Goal: Task Accomplishment & Management: Manage account settings

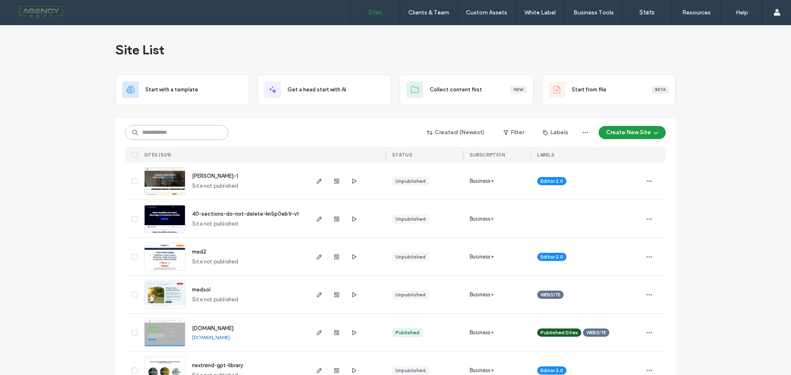
click at [168, 136] on input at bounding box center [176, 132] width 103 height 15
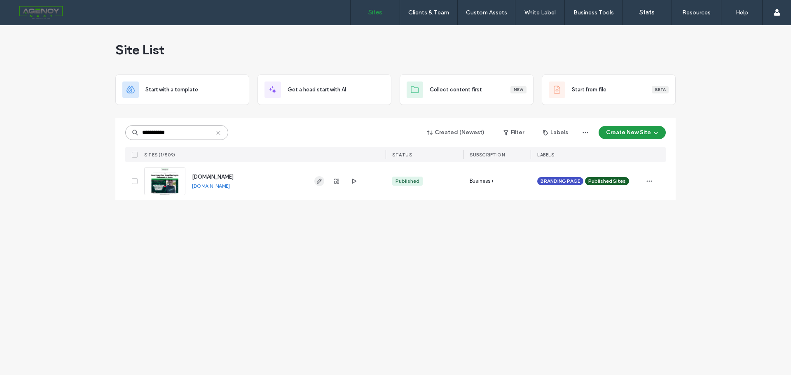
type input "**********"
click at [323, 179] on span "button" at bounding box center [319, 181] width 10 height 10
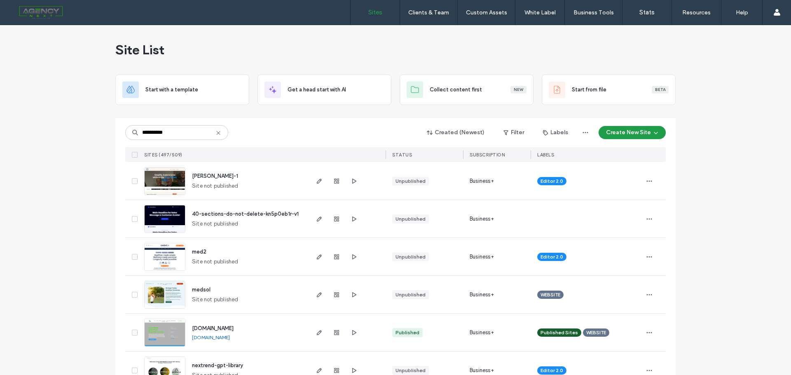
click at [138, 131] on input "**********" at bounding box center [176, 132] width 103 height 15
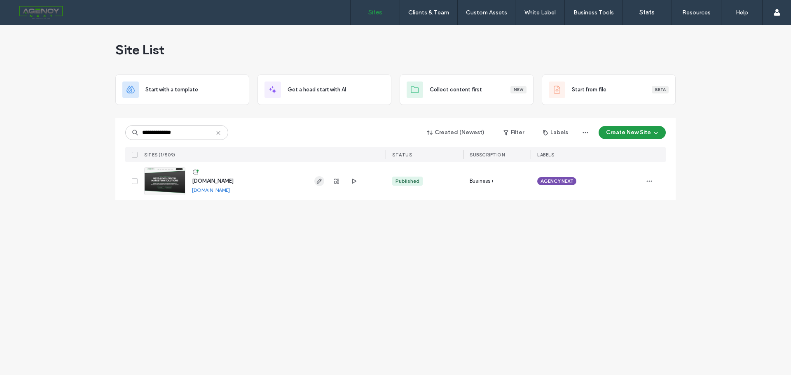
type input "**********"
click at [319, 182] on use "button" at bounding box center [319, 181] width 5 height 5
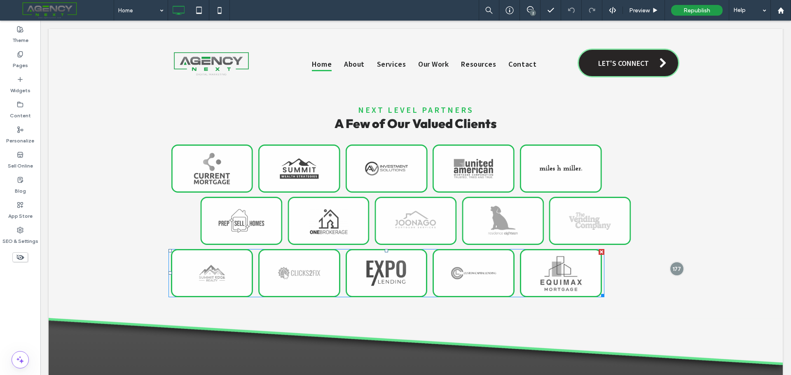
click at [404, 278] on div at bounding box center [387, 279] width 82 height 12
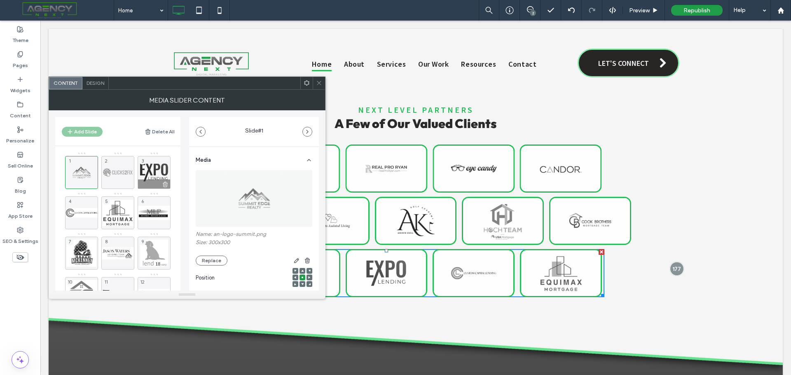
click at [165, 187] on use at bounding box center [165, 184] width 5 height 5
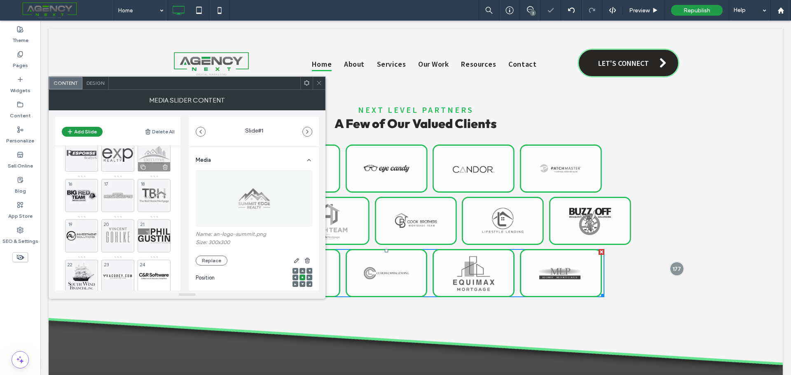
scroll to position [195, 0]
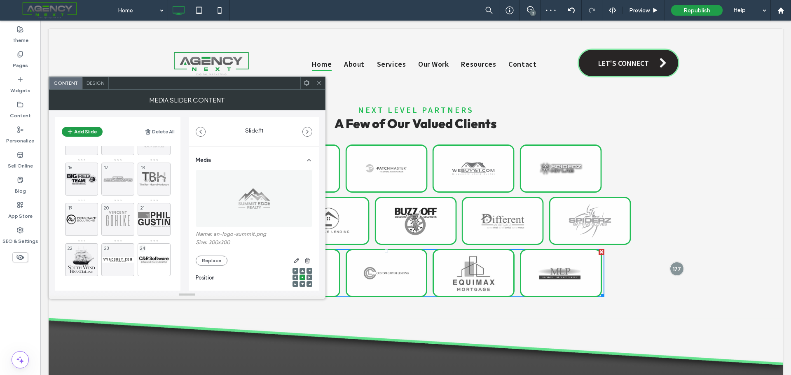
click at [320, 83] on icon at bounding box center [319, 83] width 6 height 6
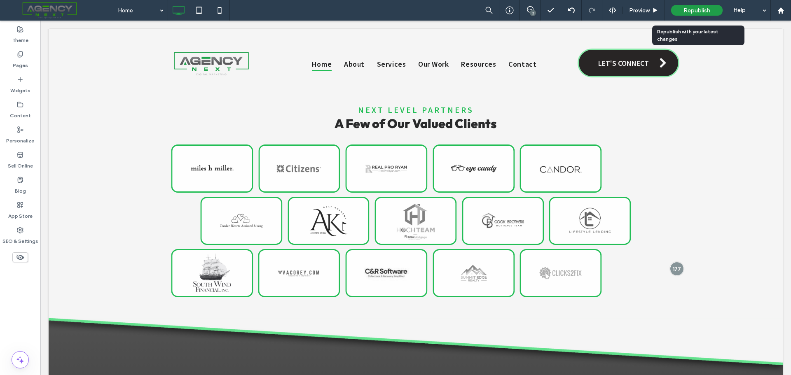
click at [701, 12] on span "Republish" at bounding box center [696, 10] width 27 height 7
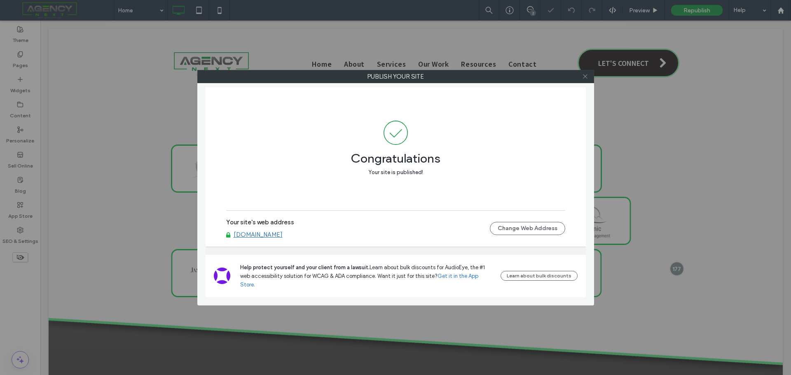
click at [585, 76] on use at bounding box center [585, 77] width 4 height 4
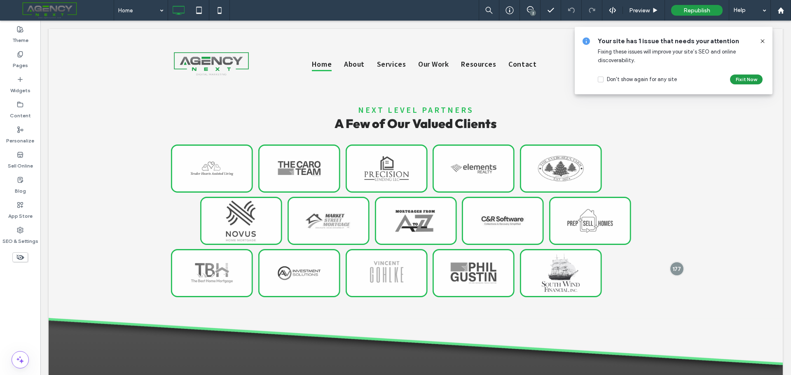
click at [66, 6] on span at bounding box center [60, 10] width 108 height 16
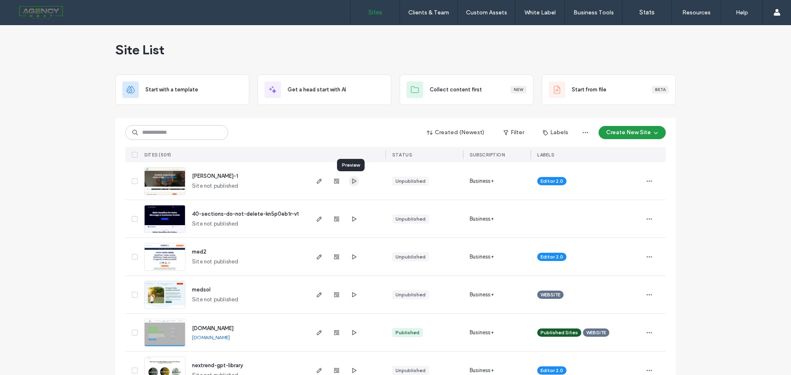
click at [352, 181] on icon "button" at bounding box center [354, 181] width 7 height 7
click at [194, 248] on div "med2" at bounding box center [199, 252] width 14 height 8
click at [197, 253] on span "med2" at bounding box center [199, 252] width 14 height 6
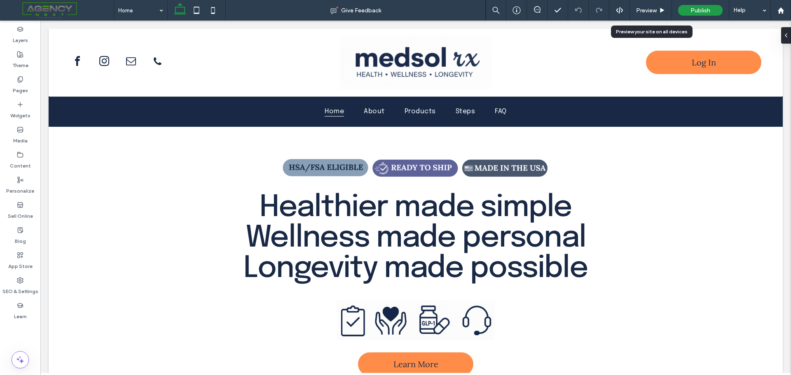
click at [652, 11] on span "Preview" at bounding box center [646, 10] width 21 height 7
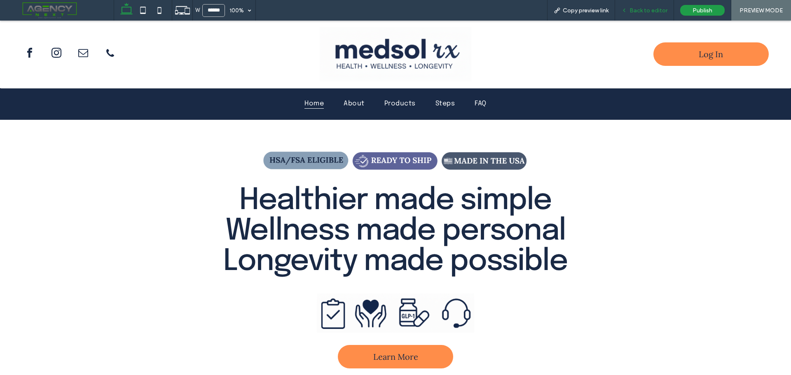
click at [645, 7] on span "Back to editor" at bounding box center [648, 10] width 38 height 7
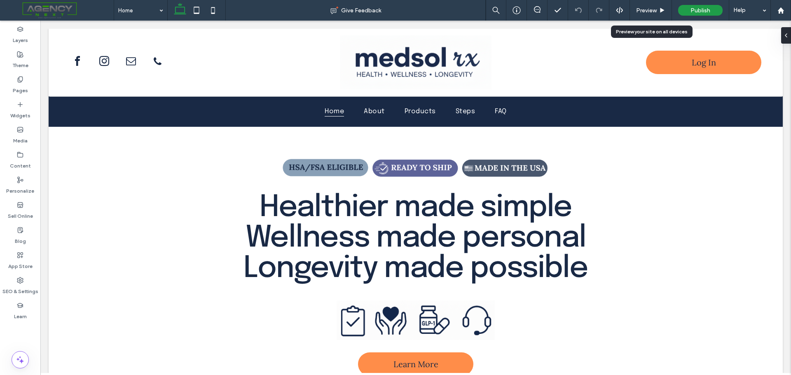
click at [645, 7] on span "Preview" at bounding box center [646, 10] width 21 height 7
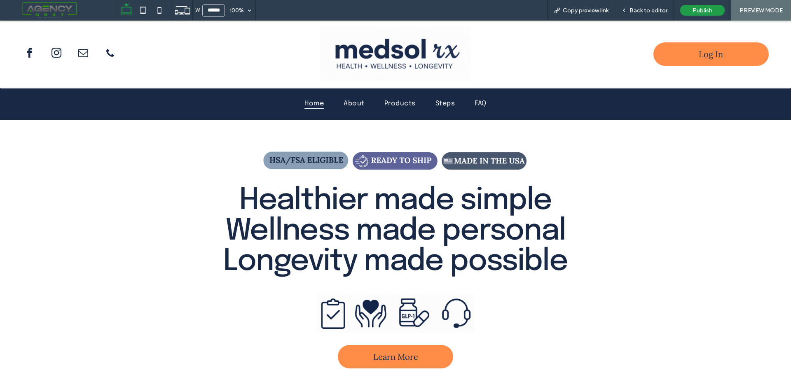
click at [645, 7] on span "Back to editor" at bounding box center [648, 10] width 38 height 7
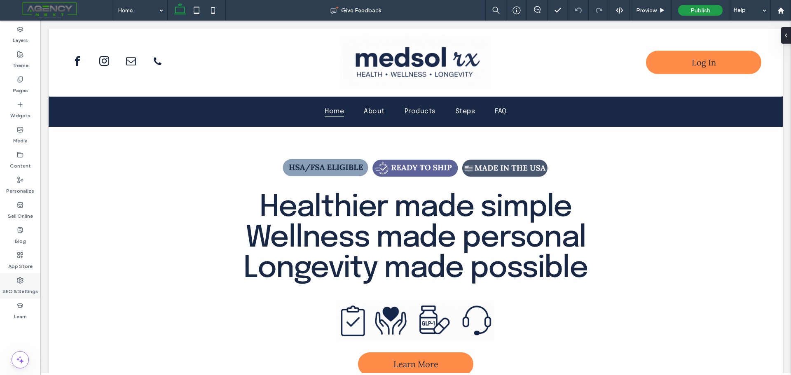
click at [17, 282] on use at bounding box center [20, 281] width 6 height 6
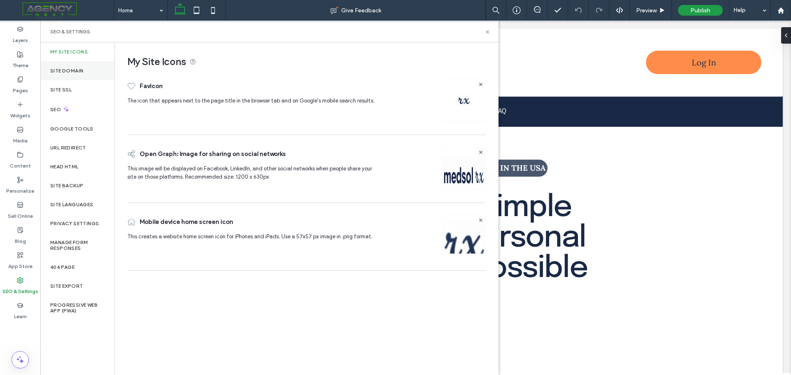
click at [65, 67] on div "Site Domain" at bounding box center [77, 70] width 74 height 19
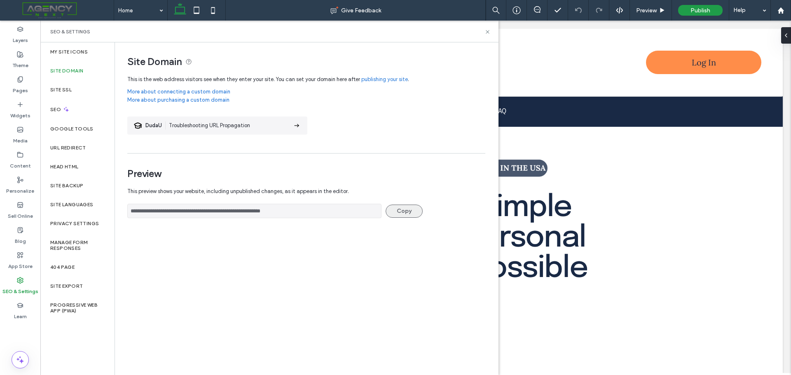
click at [403, 207] on button "Copy" at bounding box center [404, 211] width 37 height 13
click at [403, 210] on button "Copy" at bounding box center [404, 211] width 37 height 13
click at [243, 206] on input "**********" at bounding box center [254, 211] width 254 height 14
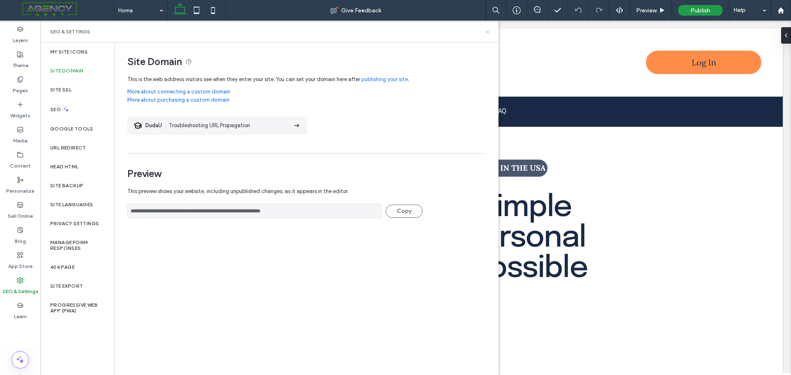
click at [486, 33] on use at bounding box center [487, 31] width 3 height 3
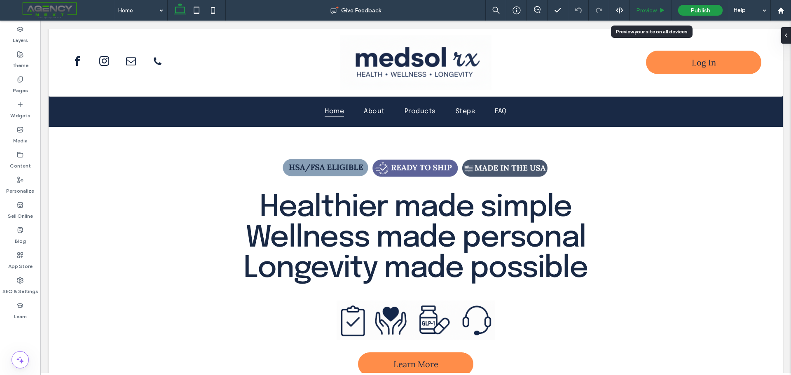
click at [662, 8] on icon at bounding box center [662, 10] width 6 height 6
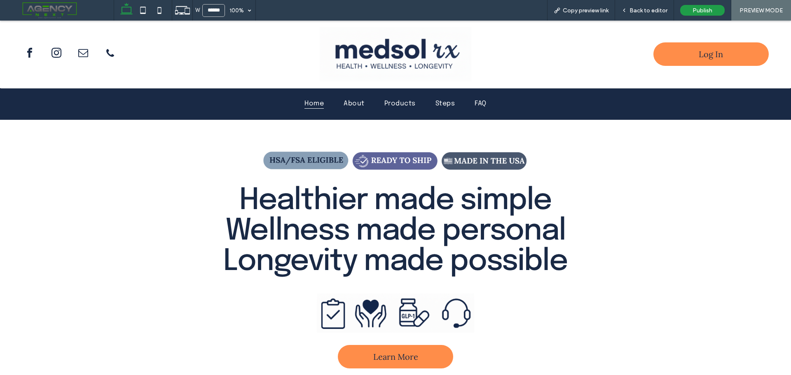
click at [662, 8] on span "Back to editor" at bounding box center [648, 10] width 38 height 7
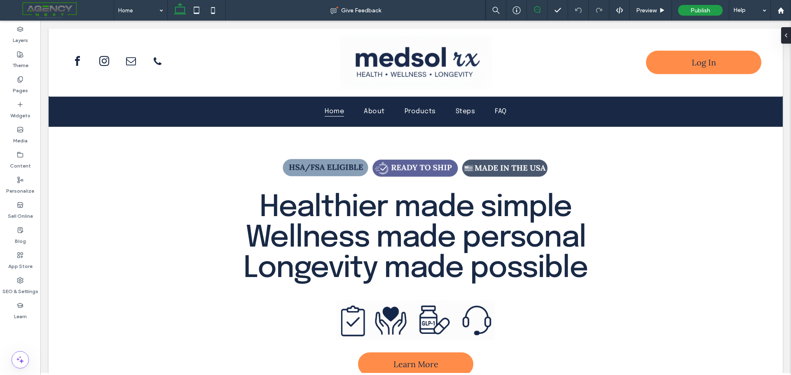
click at [536, 10] on icon at bounding box center [537, 9] width 7 height 7
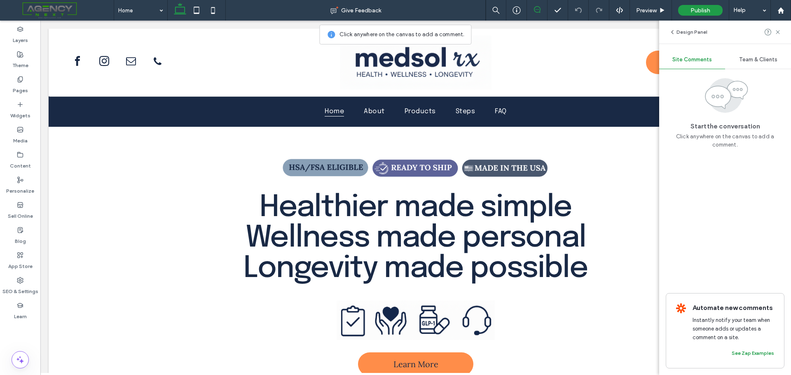
click at [536, 10] on icon at bounding box center [537, 9] width 7 height 7
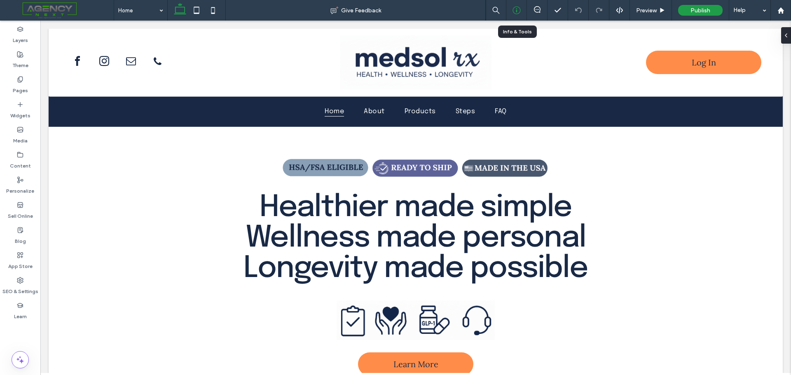
click at [515, 10] on icon at bounding box center [516, 10] width 8 height 8
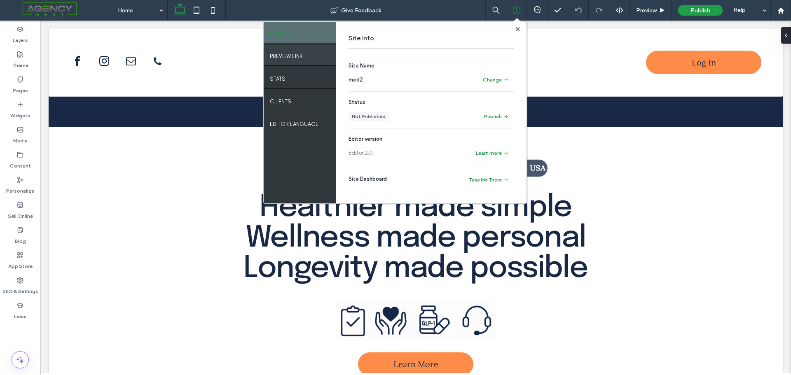
click at [290, 54] on label "PREVIEW LINK" at bounding box center [286, 54] width 33 height 10
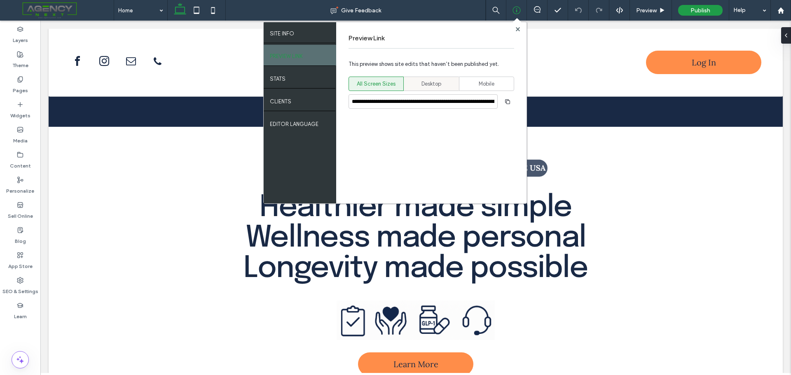
click at [445, 81] on div "Desktop" at bounding box center [431, 84] width 44 height 14
type input "**********"
click at [507, 101] on use "button" at bounding box center [507, 101] width 5 height 5
click at [517, 31] on icon at bounding box center [518, 29] width 4 height 4
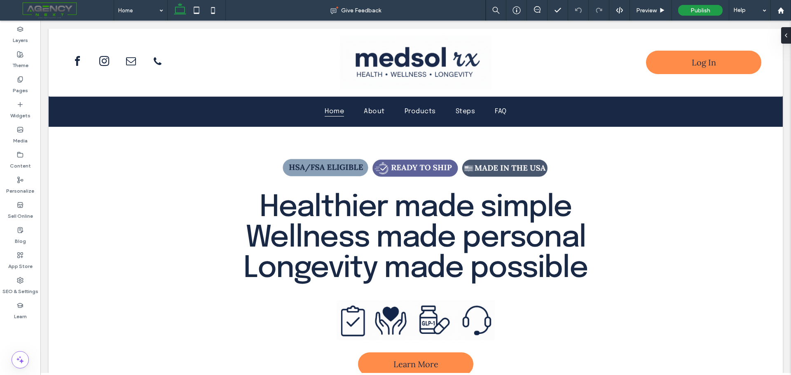
click at [43, 12] on span at bounding box center [60, 10] width 108 height 16
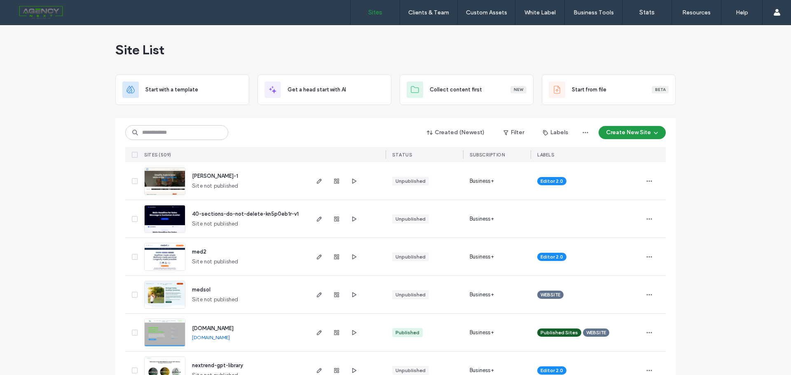
click at [238, 174] on span "[PERSON_NAME]-1" at bounding box center [215, 176] width 46 height 6
